Goal: Check status: Check status

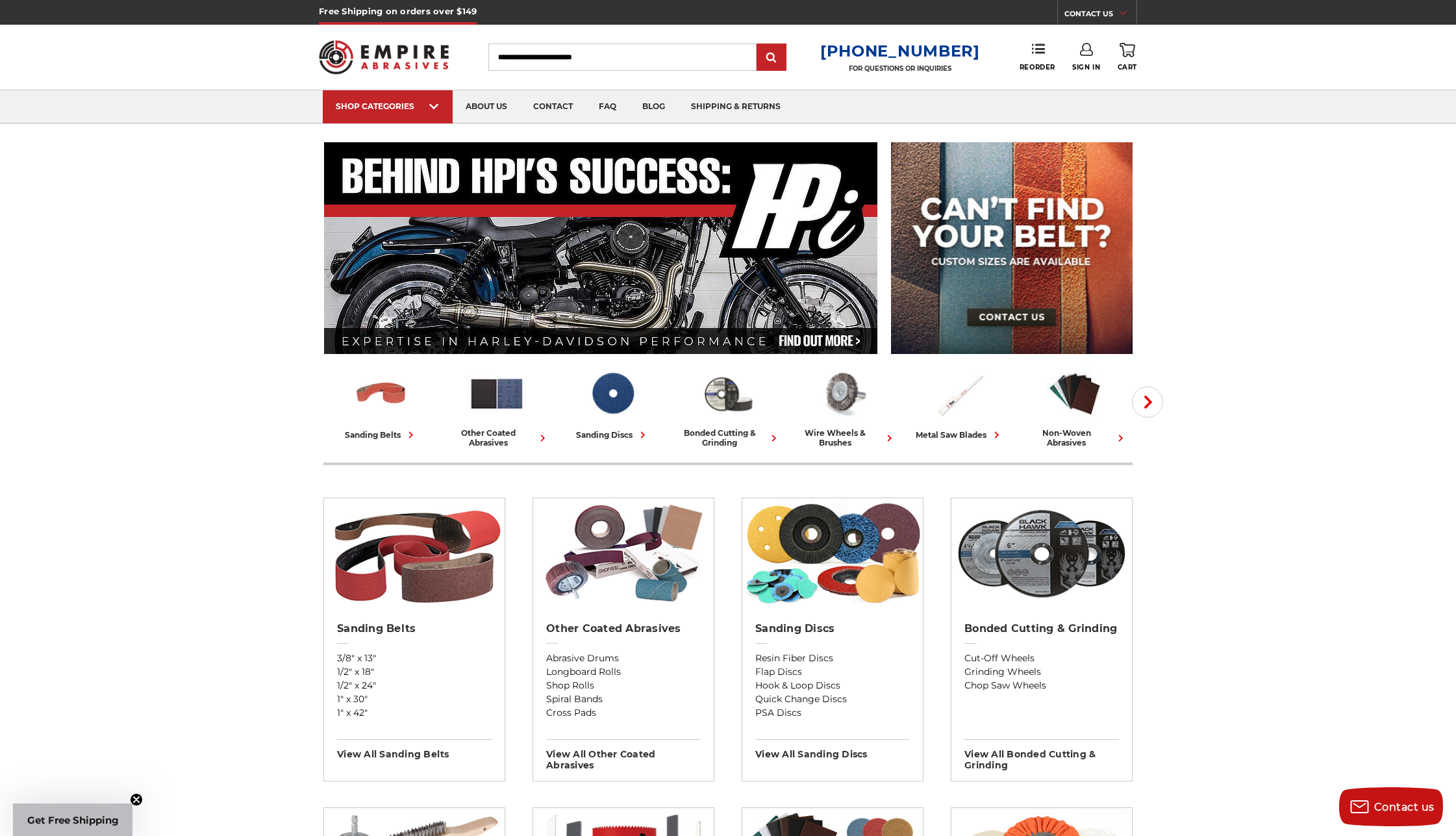
click at [1084, 56] on link "Sign In" at bounding box center [1086, 57] width 28 height 28
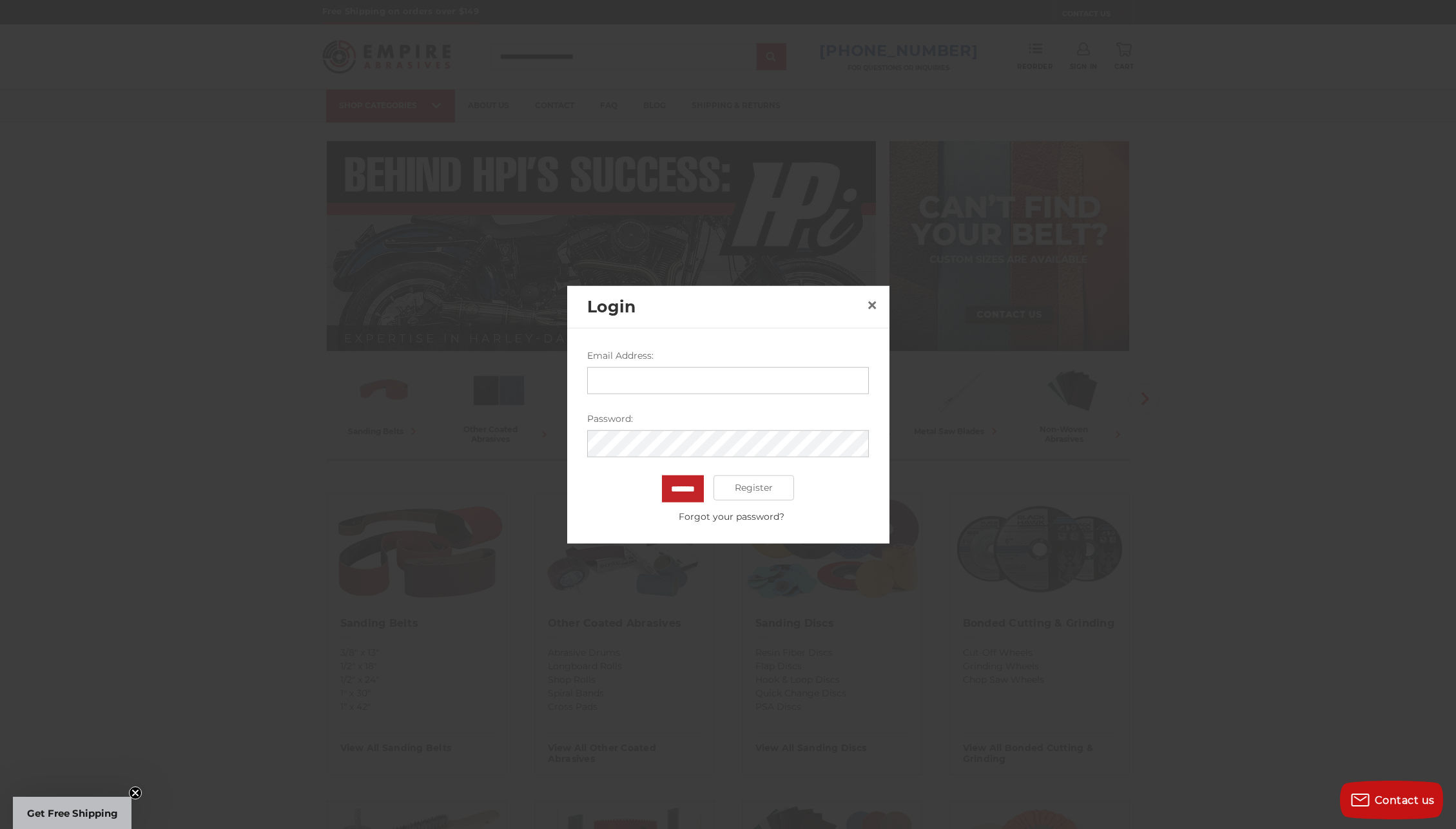
click at [730, 387] on input "Email Address:" at bounding box center [728, 380] width 282 height 27
click at [730, 388] on input "Email Address:" at bounding box center [728, 380] width 282 height 27
type input "**********"
click at [685, 485] on input "*******" at bounding box center [682, 489] width 42 height 27
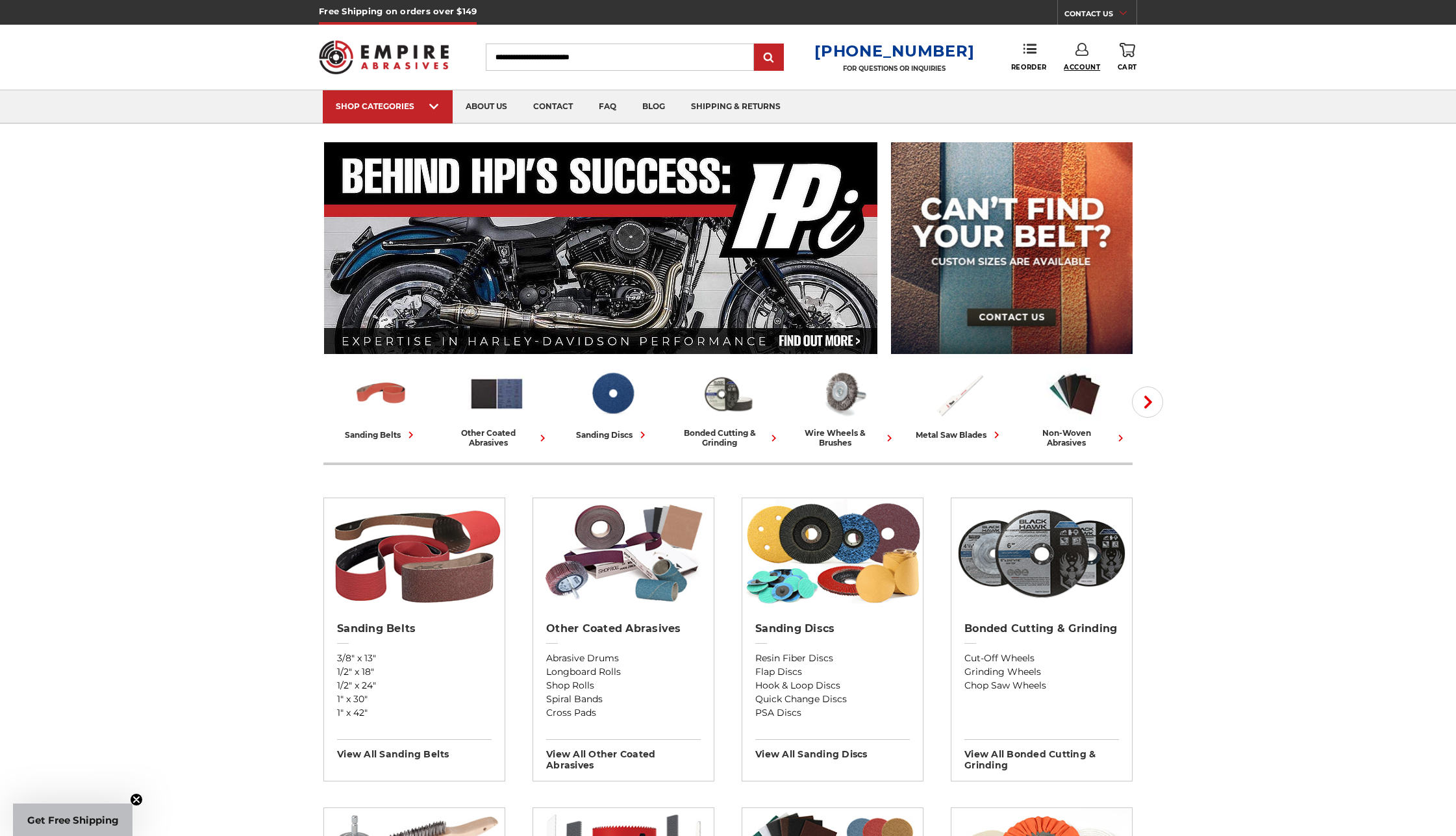
click at [1080, 66] on span "Account" at bounding box center [1082, 67] width 36 height 9
click at [1031, 50] on use at bounding box center [1030, 49] width 13 height 9
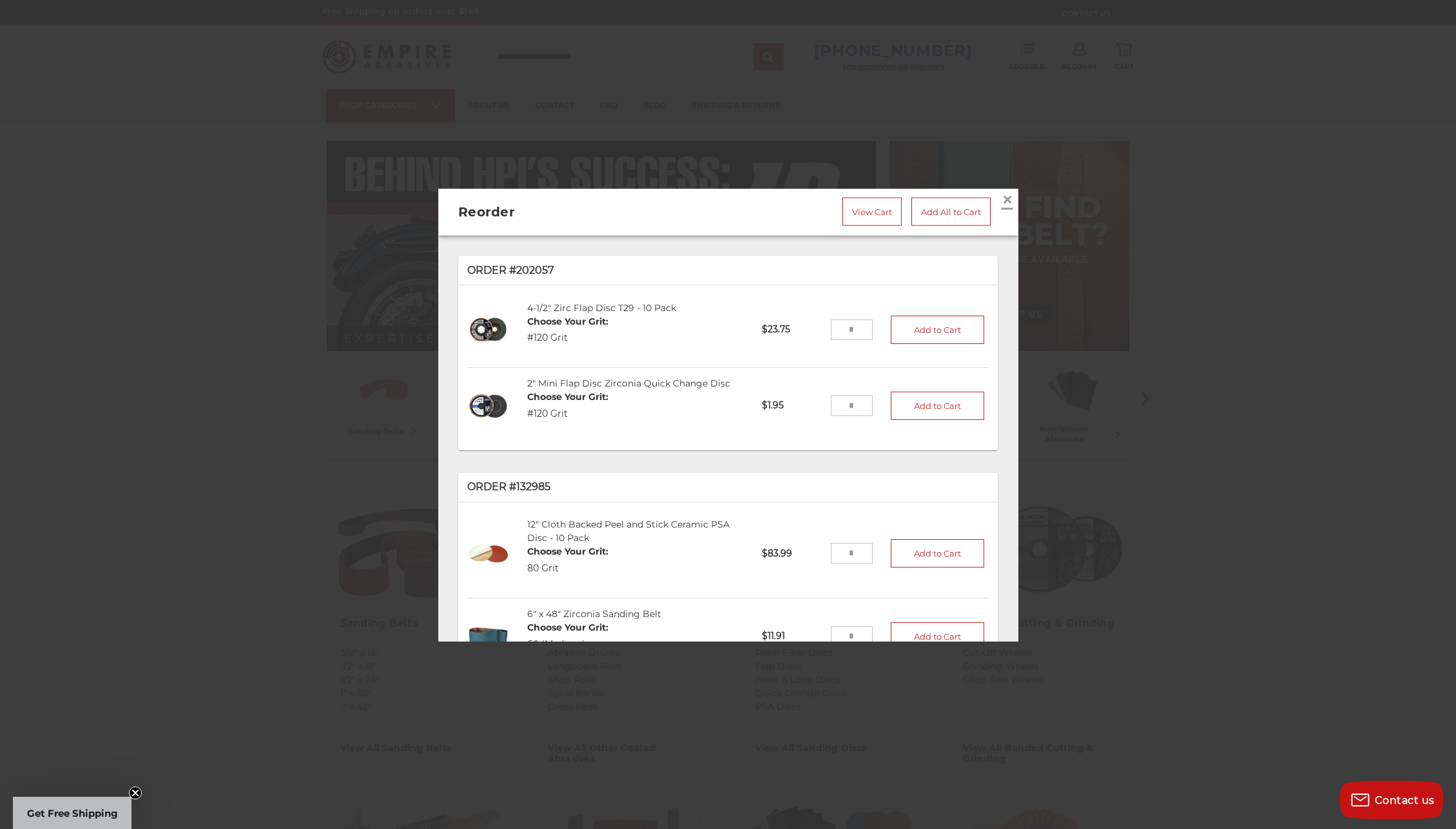
click at [1002, 192] on span "×" at bounding box center [1007, 198] width 12 height 25
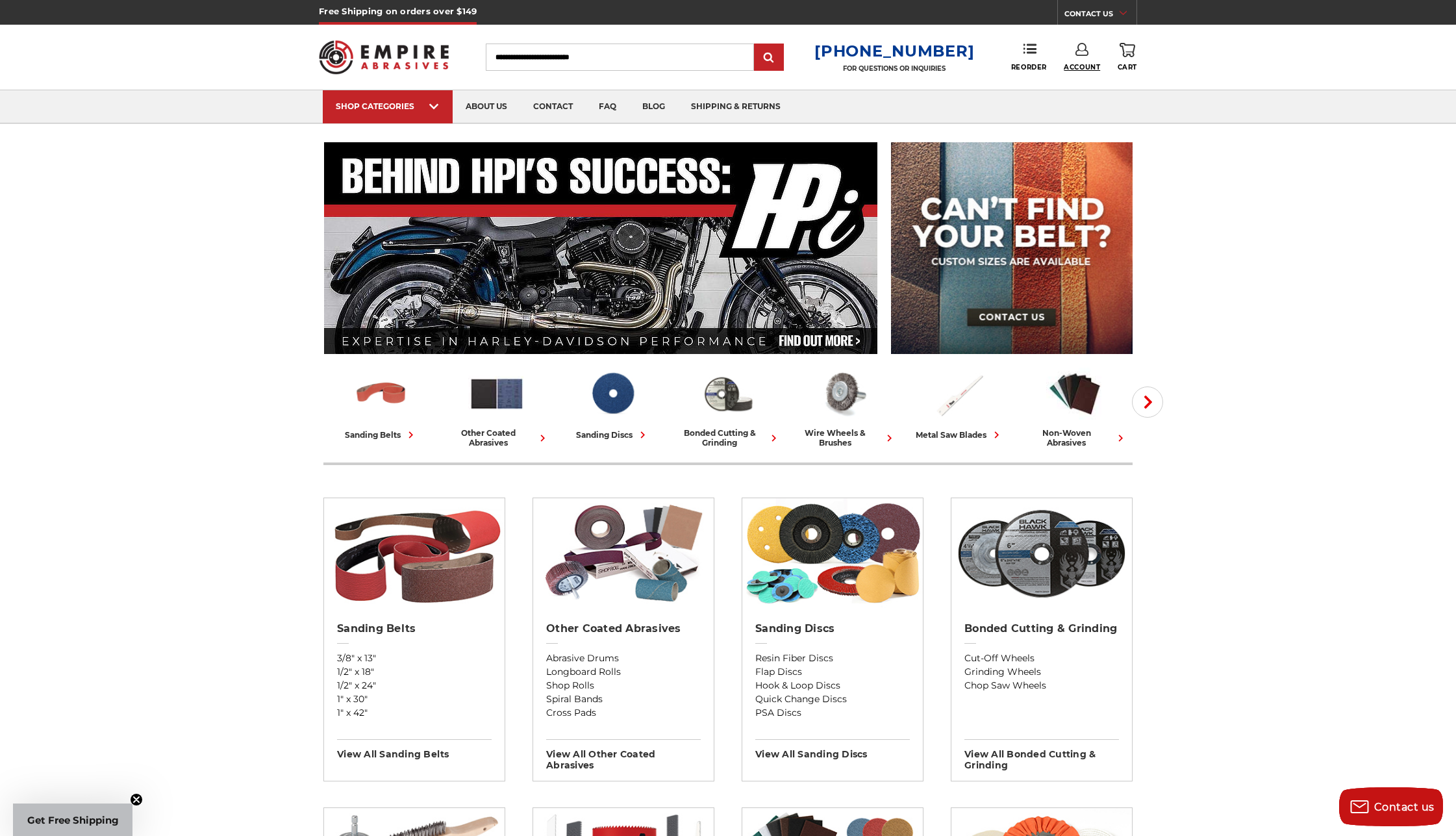
click at [1080, 67] on span "Account" at bounding box center [1082, 67] width 36 height 9
click at [1084, 84] on link "Account" at bounding box center [1082, 84] width 92 height 25
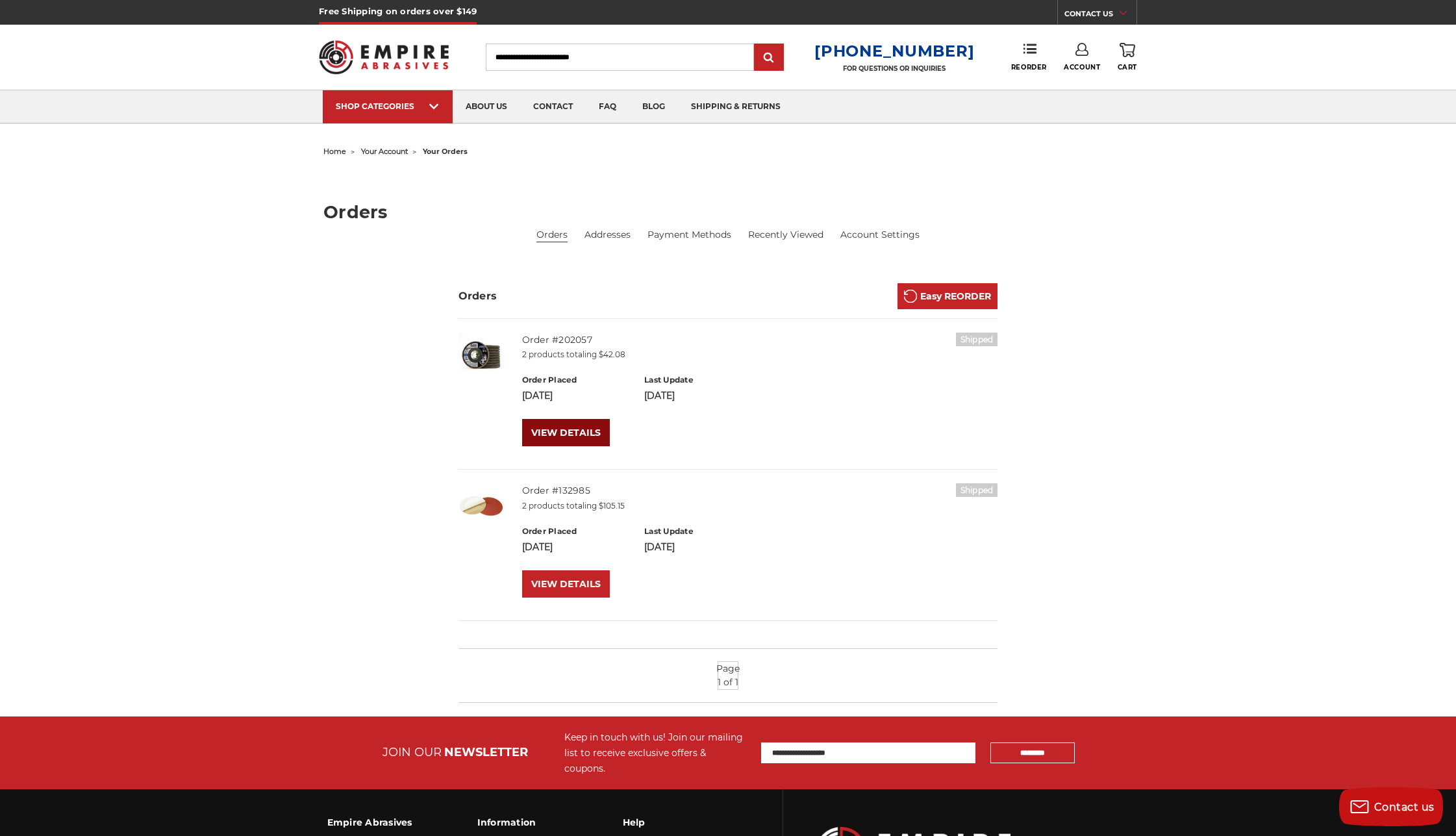
click at [563, 435] on link "VIEW DETAILS" at bounding box center [566, 433] width 88 height 28
